Goal: Navigation & Orientation: Find specific page/section

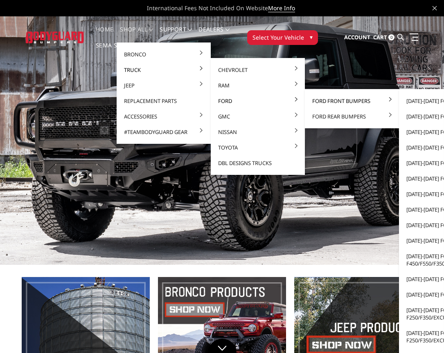
click at [342, 97] on link "Ford Front Bumpers" at bounding box center [351, 101] width 87 height 16
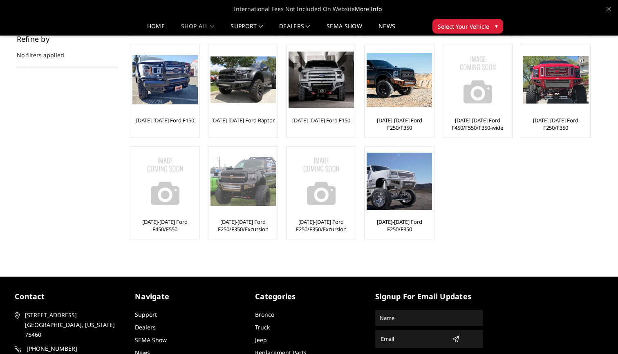
scroll to position [138, 0]
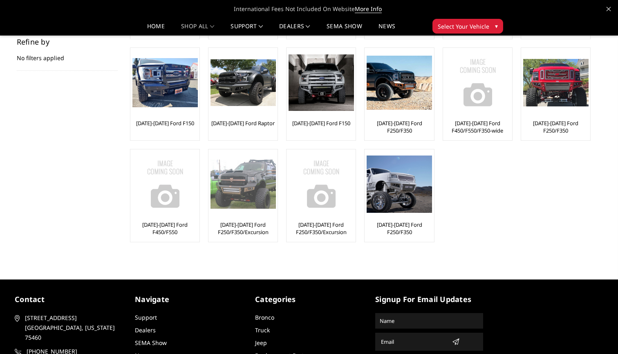
click at [249, 187] on img at bounding box center [243, 183] width 65 height 49
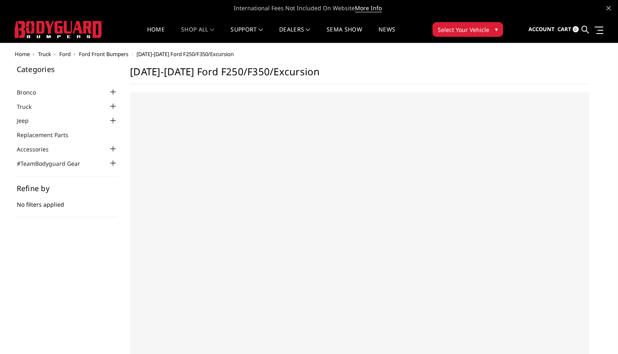
select select "US"
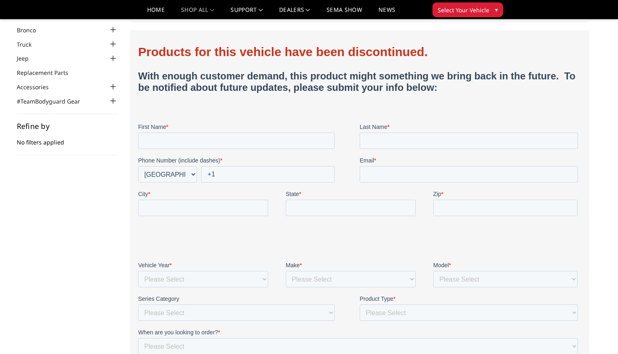
scroll to position [39, 0]
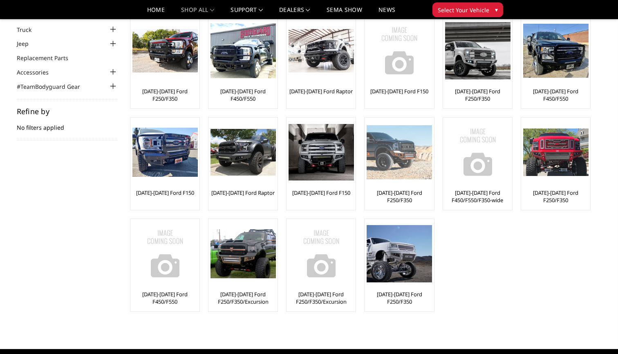
scroll to position [52, 0]
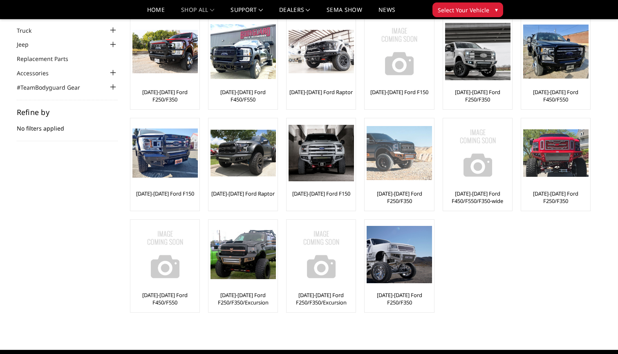
click at [394, 176] on img at bounding box center [399, 153] width 65 height 54
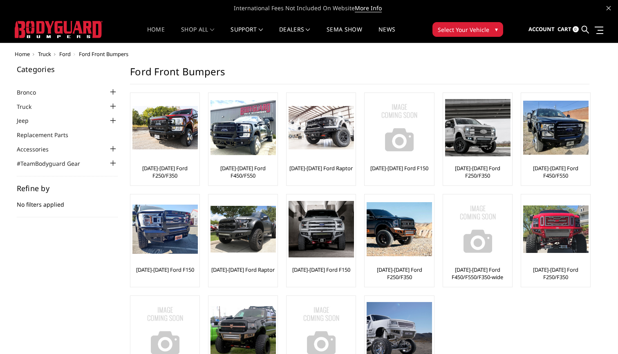
click at [155, 31] on link "Home" at bounding box center [156, 35] width 18 height 16
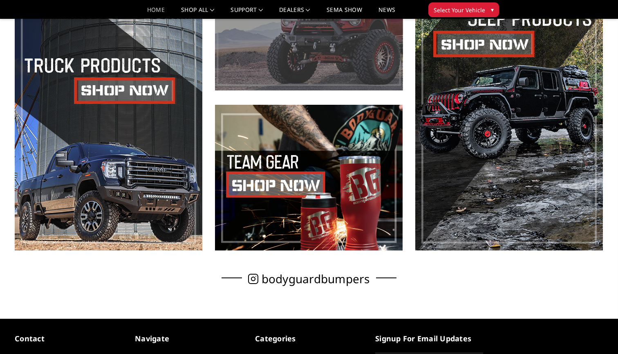
scroll to position [390, 0]
